Goal: Task Accomplishment & Management: Manage account settings

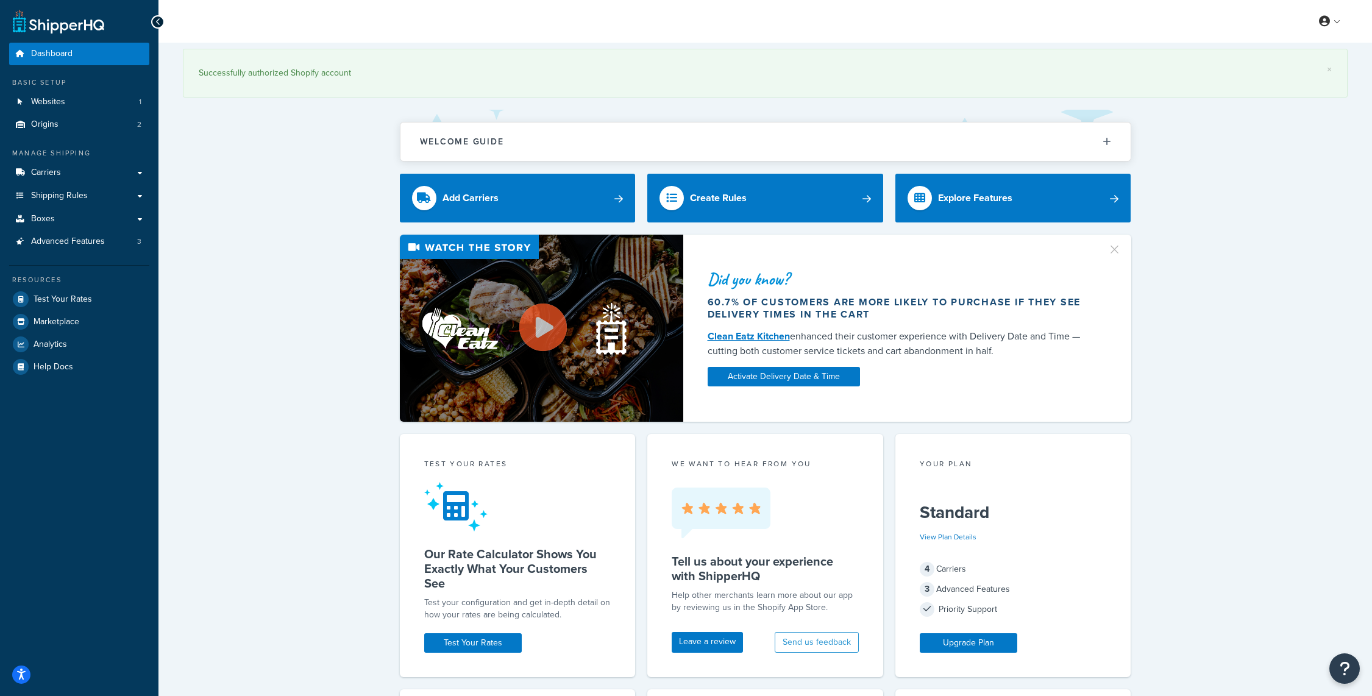
click at [1222, 474] on div "× Successfully authorized Shopify account Welcome Guide Recommendations Shipper…" at bounding box center [766, 640] width 1214 height 1195
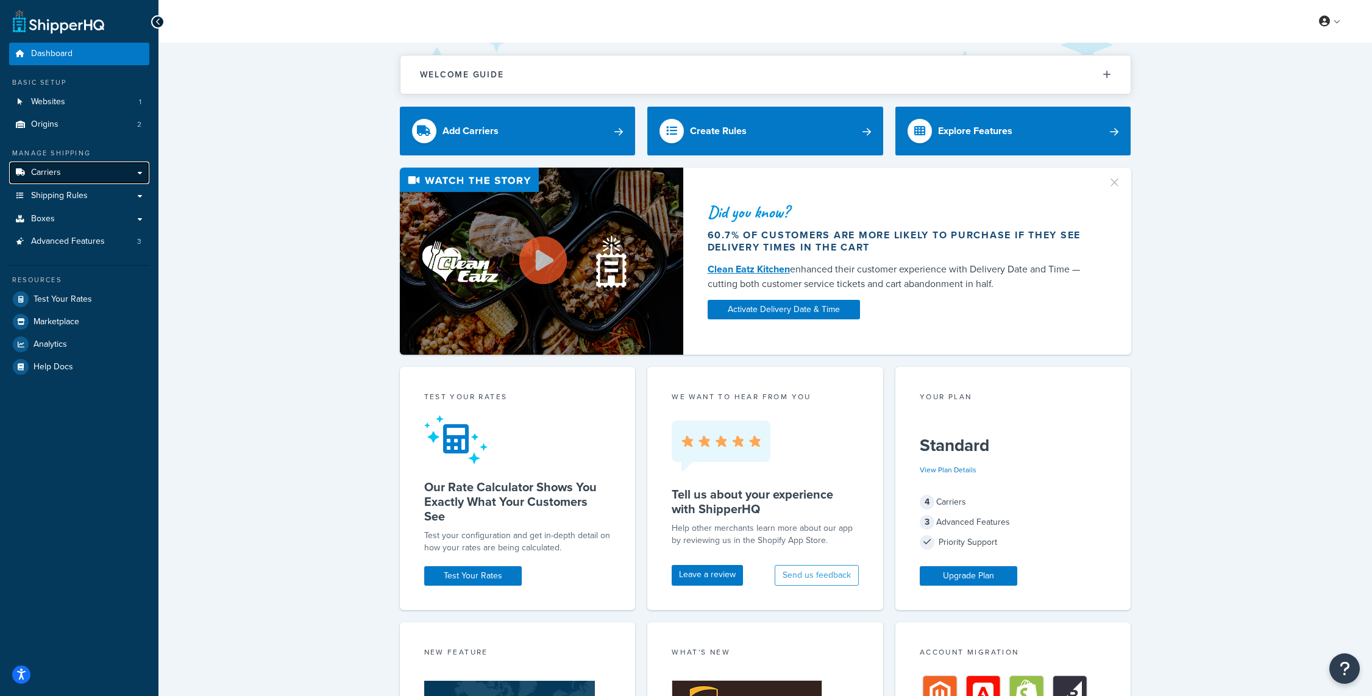
click at [62, 174] on link "Carriers" at bounding box center [79, 173] width 140 height 23
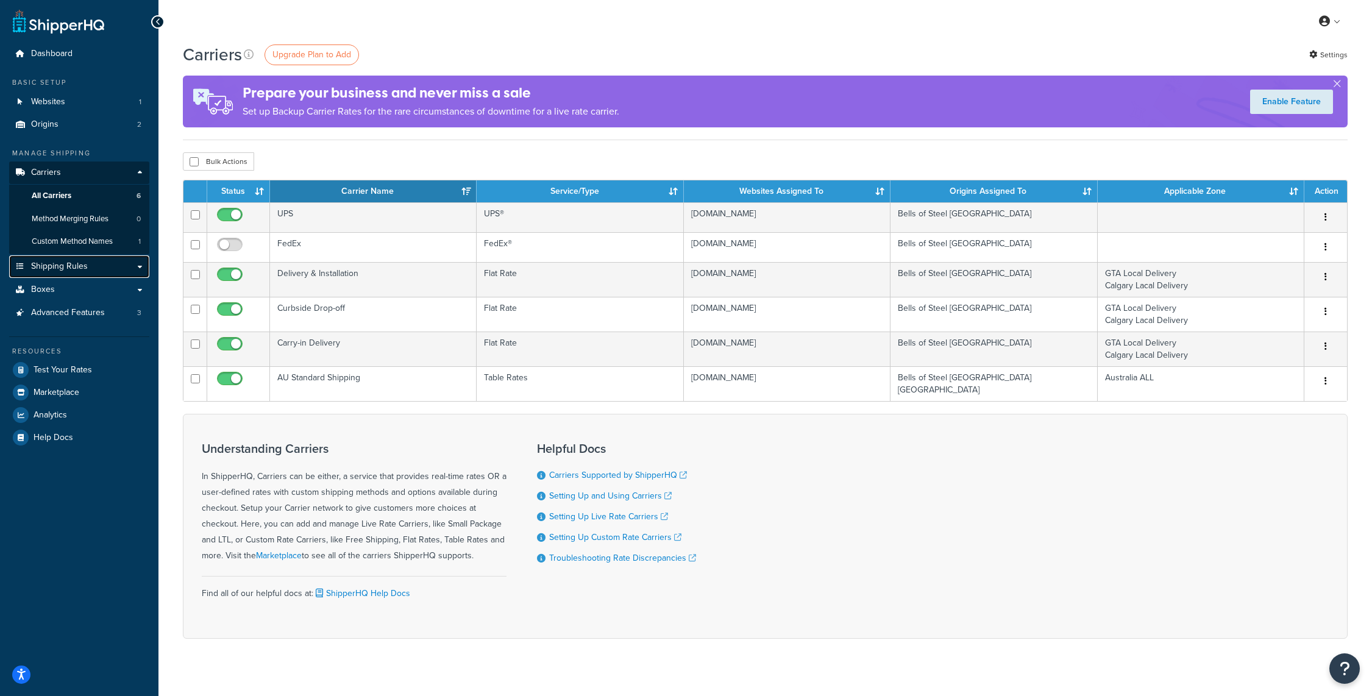
click at [111, 270] on link "Shipping Rules" at bounding box center [79, 266] width 140 height 23
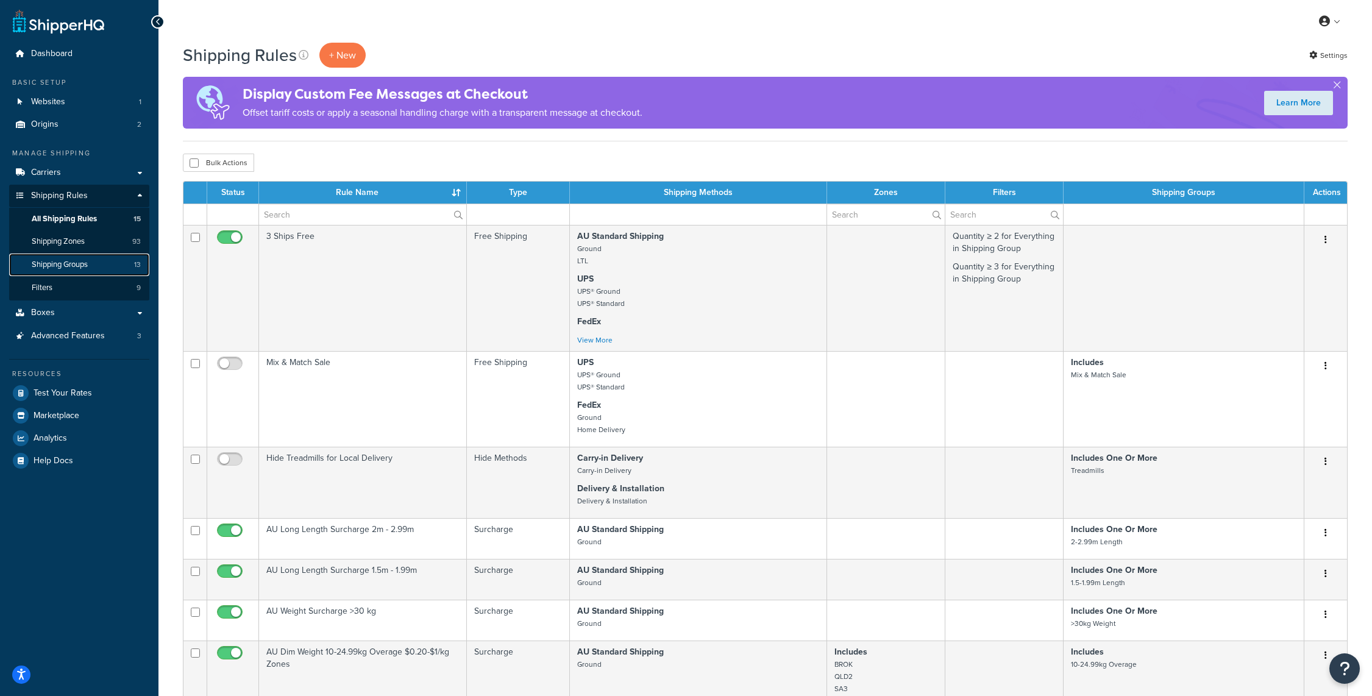
click at [73, 260] on span "Shipping Groups" at bounding box center [60, 265] width 56 height 10
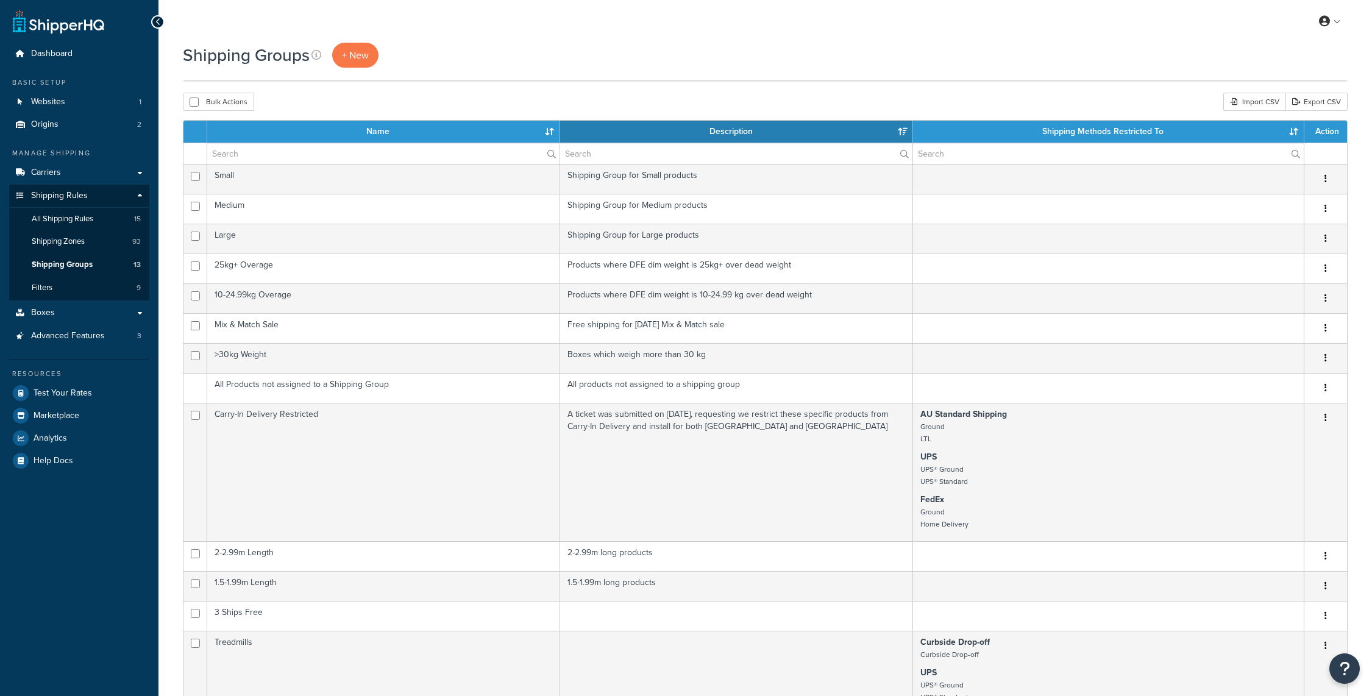
select select "15"
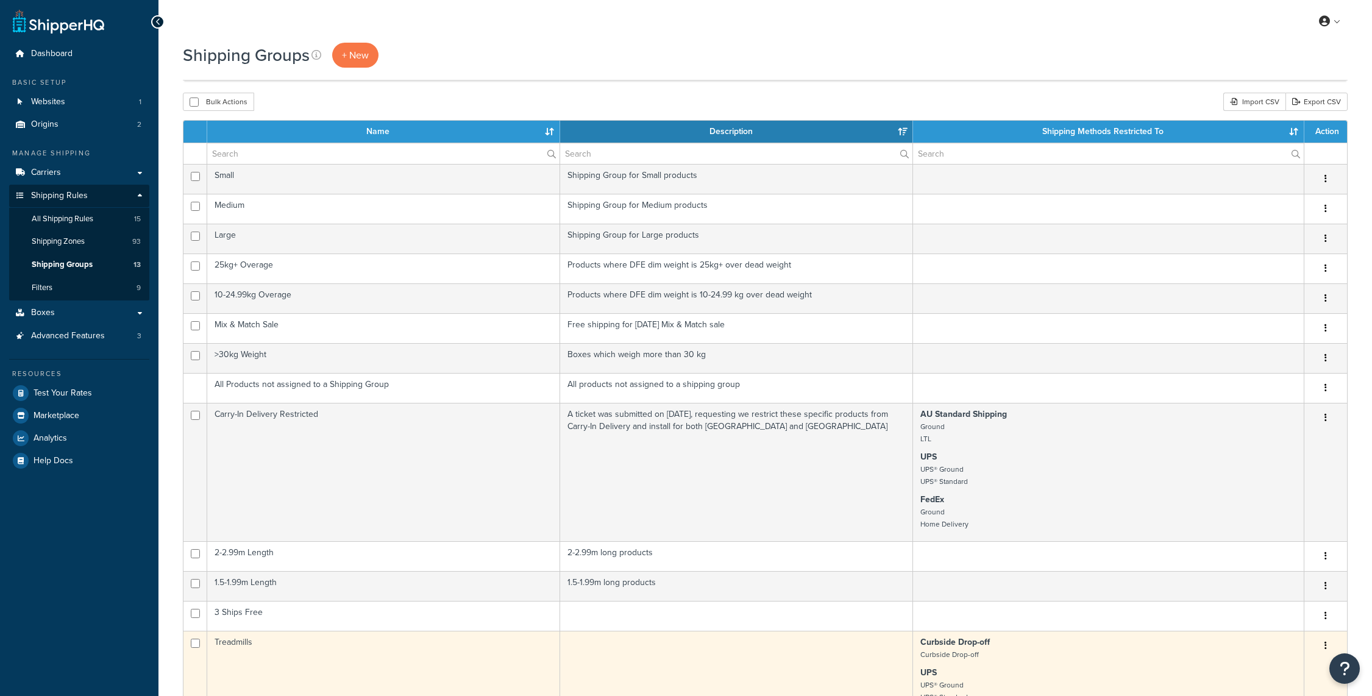
scroll to position [429, 0]
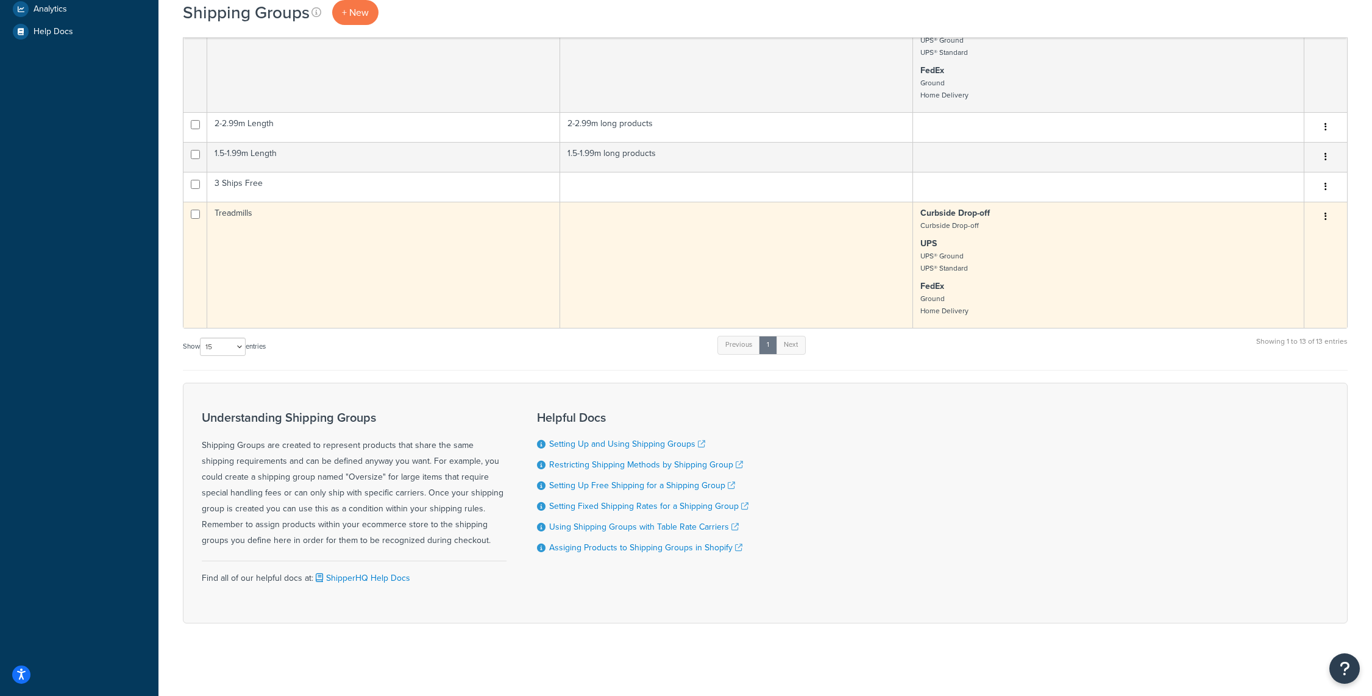
click at [255, 214] on td "Treadmills" at bounding box center [383, 265] width 353 height 126
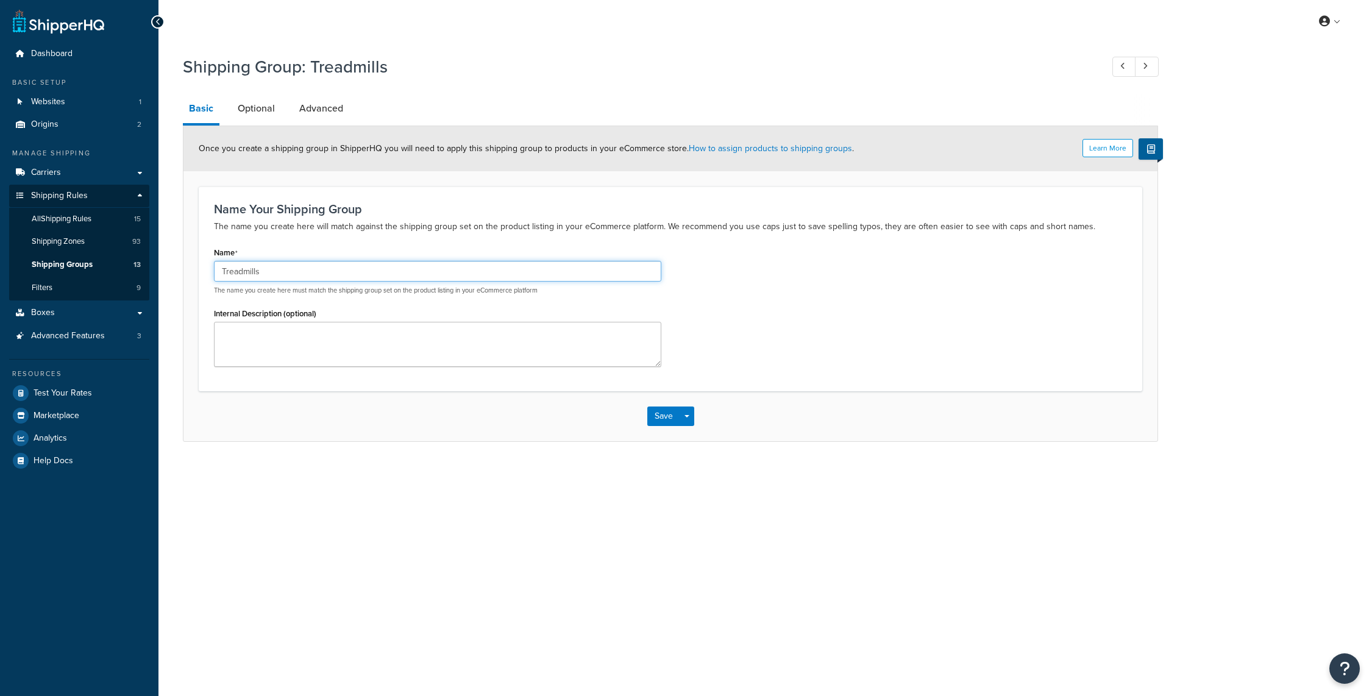
click at [403, 267] on input "Treadmills" at bounding box center [437, 271] width 447 height 21
click at [565, 37] on div "My Profile Billing Global Settings Contact Us Logout" at bounding box center [766, 21] width 1214 height 43
